Goal: Check status: Check status

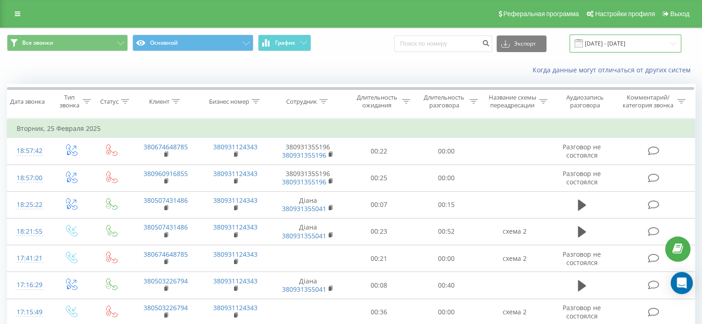
click at [616, 48] on input "[DATE] - [DATE]" at bounding box center [625, 44] width 112 height 18
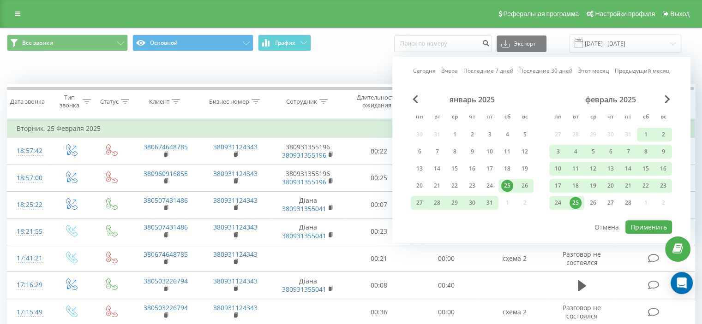
click at [659, 100] on div "февраль 2025" at bounding box center [610, 99] width 123 height 9
click at [669, 99] on span "Next Month" at bounding box center [668, 99] width 6 height 8
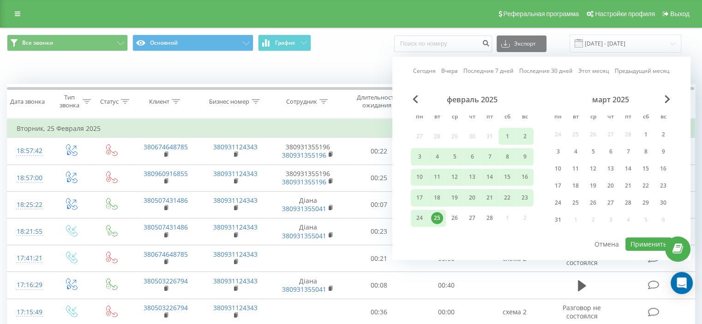
click at [663, 97] on div "февраль 2025 пн вт ср чт пт сб вс 27 28 29 30 31 1 2 3 4 5 6 7 8 9 10 11 12 13 …" at bounding box center [541, 166] width 261 height 142
click at [663, 97] on div "март 2025" at bounding box center [610, 99] width 123 height 9
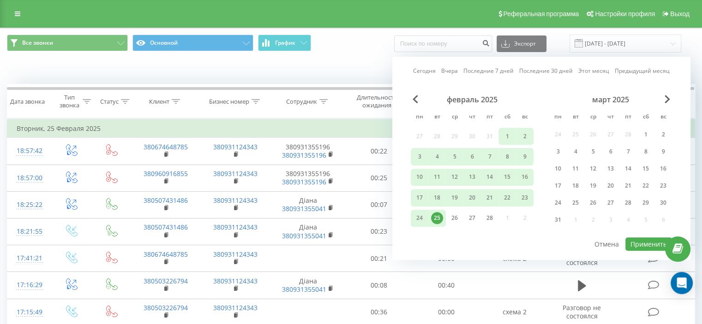
click at [663, 97] on div "март 2025" at bounding box center [610, 99] width 123 height 9
click at [669, 99] on span "Next Month" at bounding box center [668, 99] width 6 height 8
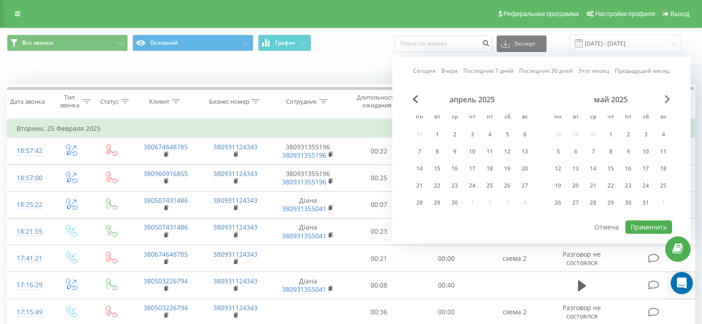
click at [669, 99] on span "Next Month" at bounding box center [668, 99] width 6 height 8
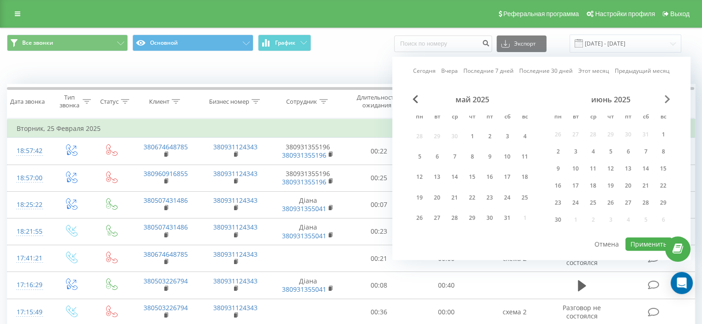
click at [669, 99] on span "Next Month" at bounding box center [668, 99] width 6 height 8
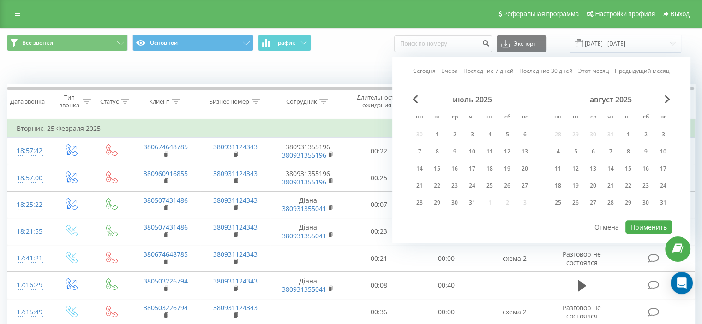
click at [415, 103] on div "июль 2025" at bounding box center [472, 99] width 123 height 9
click at [415, 101] on span "Previous Month" at bounding box center [416, 99] width 6 height 8
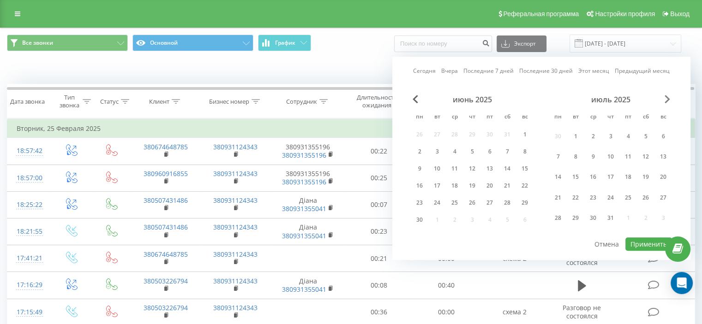
click at [666, 99] on span "Next Month" at bounding box center [668, 99] width 6 height 8
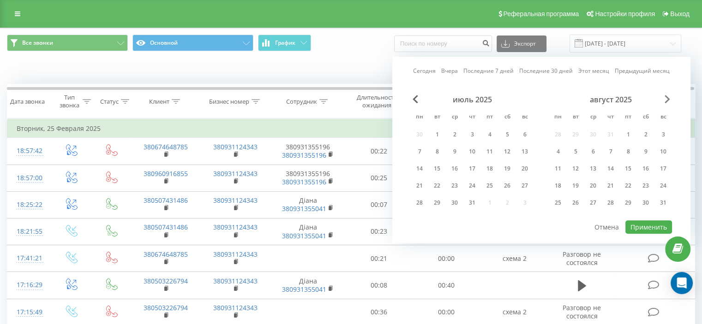
click at [666, 99] on span "Next Month" at bounding box center [668, 99] width 6 height 8
click at [574, 186] on div "23" at bounding box center [575, 186] width 12 height 12
click at [644, 228] on button "Применить" at bounding box center [648, 227] width 47 height 13
type input "[DATE] - [DATE]"
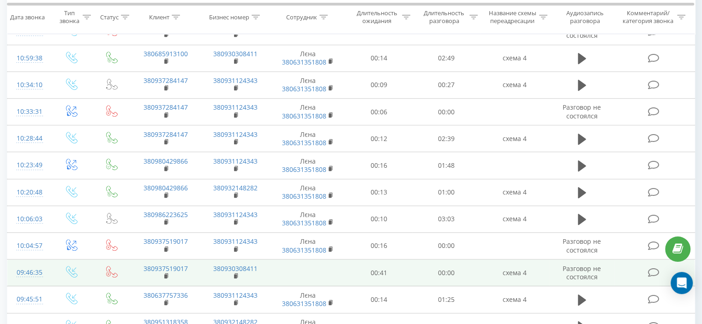
scroll to position [490, 0]
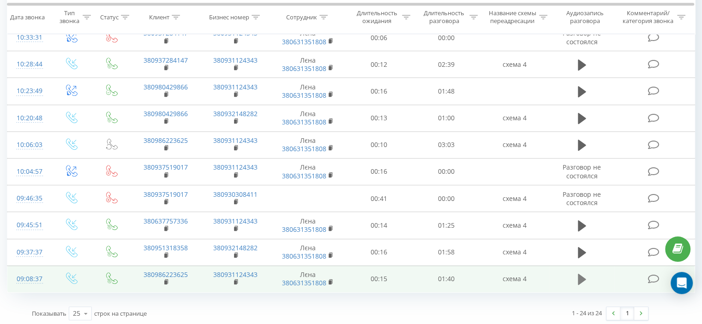
click at [581, 276] on icon at bounding box center [582, 279] width 8 height 11
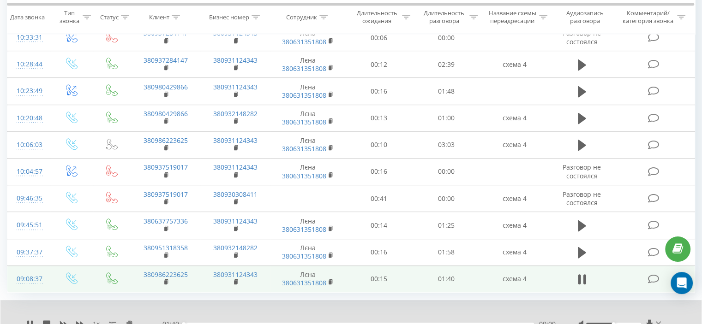
click at [619, 323] on div at bounding box center [613, 324] width 55 height 3
drag, startPoint x: 620, startPoint y: 322, endPoint x: 629, endPoint y: 321, distance: 8.4
click at [629, 323] on div "Accessibility label" at bounding box center [630, 325] width 4 height 4
click at [630, 323] on div at bounding box center [613, 324] width 55 height 3
click at [580, 275] on icon at bounding box center [579, 280] width 3 height 10
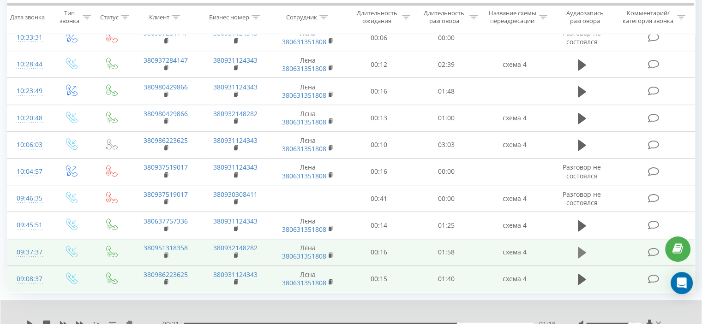
click at [579, 252] on icon at bounding box center [582, 252] width 8 height 11
click at [27, 322] on icon at bounding box center [28, 324] width 2 height 7
